Goal: Task Accomplishment & Management: Manage account settings

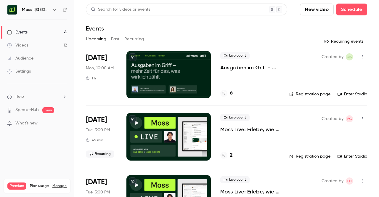
click at [231, 69] on p "Ausgaben im Griff – mehr Zeit für das, was wirklich zählt" at bounding box center [251, 67] width 60 height 7
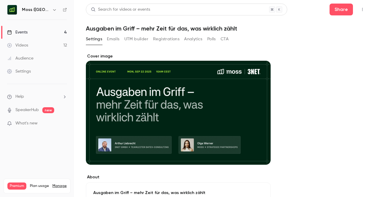
click at [169, 37] on button "Registrations" at bounding box center [166, 38] width 26 height 9
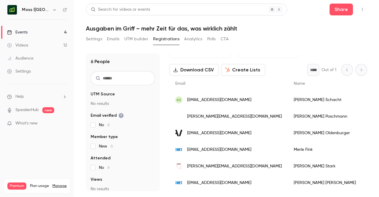
click at [134, 42] on button "UTM builder" at bounding box center [136, 38] width 24 height 9
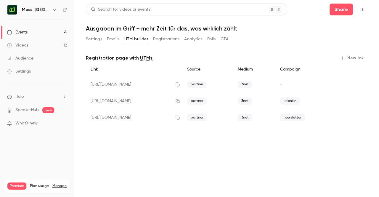
click at [163, 40] on button "Registrations" at bounding box center [166, 38] width 26 height 9
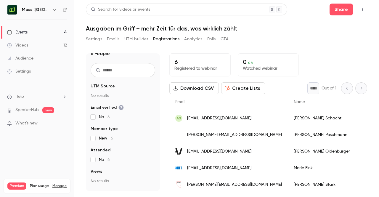
scroll to position [8, 0]
click at [101, 93] on p "No results" at bounding box center [123, 95] width 65 height 6
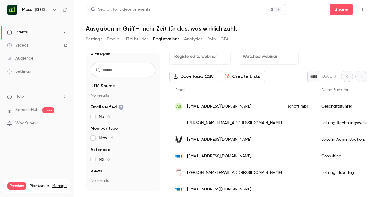
scroll to position [12, 0]
